Goal: Transaction & Acquisition: Subscribe to service/newsletter

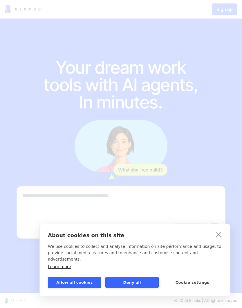
click at [145, 279] on button "Deny all" at bounding box center [131, 282] width 53 height 11
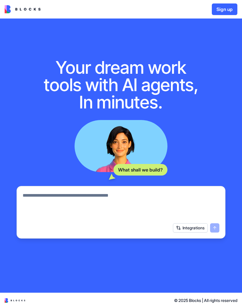
click at [191, 298] on div "© 2025 Blocks | All rights reserved" at bounding box center [121, 300] width 242 height 15
click at [189, 211] on textarea at bounding box center [121, 206] width 196 height 28
click at [205, 184] on div "What shall we build? Integrations" at bounding box center [121, 179] width 208 height 119
click at [195, 232] on button "Integrations" at bounding box center [190, 228] width 35 height 9
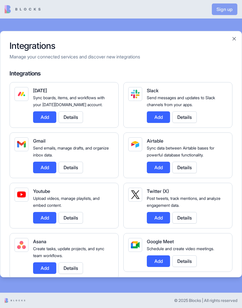
click at [138, 284] on div "Google Calendar Create events, check availability, and sync calendar data. Add …" at bounding box center [177, 307] width 109 height 46
click at [223, 6] on div at bounding box center [121, 154] width 242 height 308
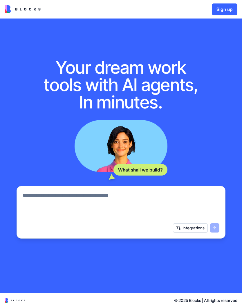
click at [219, 12] on button "Sign up" at bounding box center [223, 9] width 25 height 12
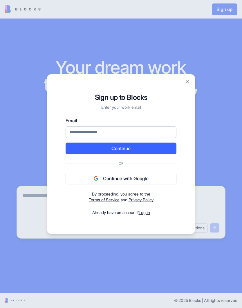
click at [214, 85] on div at bounding box center [121, 154] width 242 height 308
